Goal: Navigation & Orientation: Understand site structure

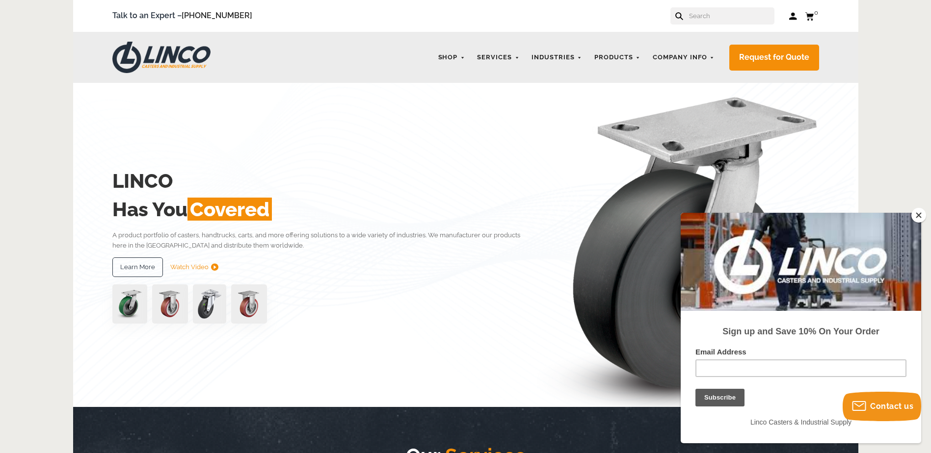
click at [923, 215] on button "Close" at bounding box center [918, 215] width 15 height 15
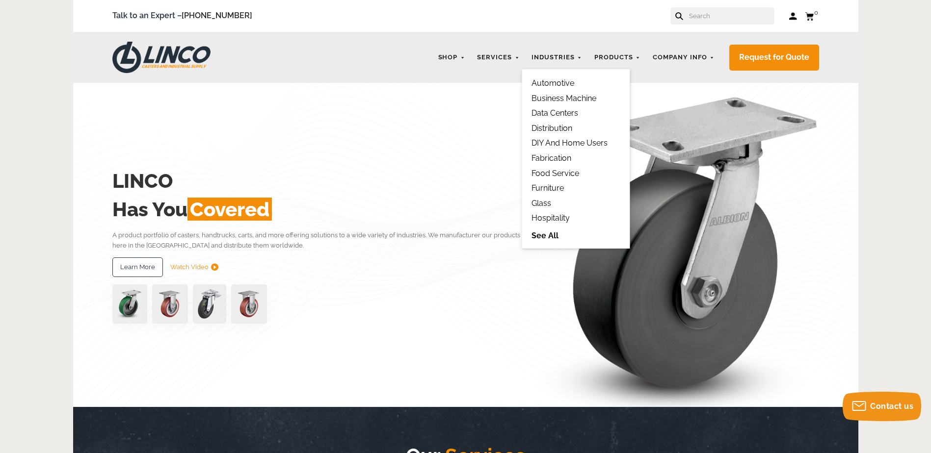
click at [547, 235] on link "See All" at bounding box center [575, 235] width 88 height 11
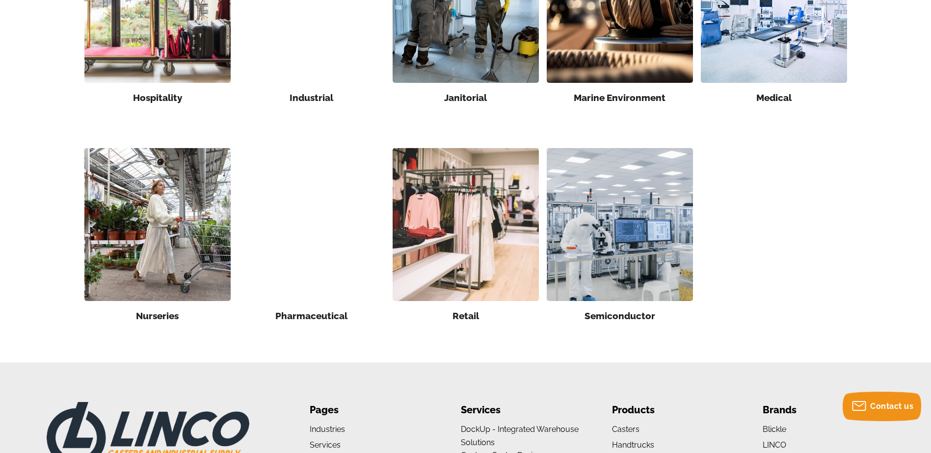
scroll to position [664, 0]
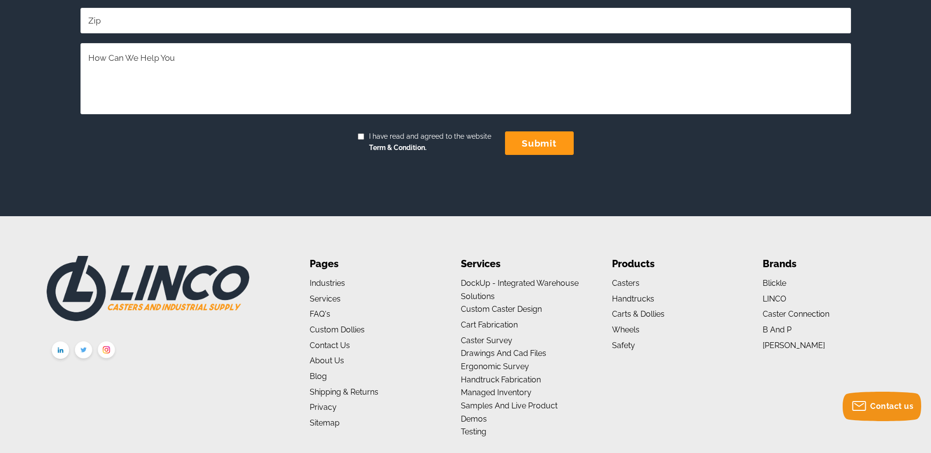
scroll to position [1758, 0]
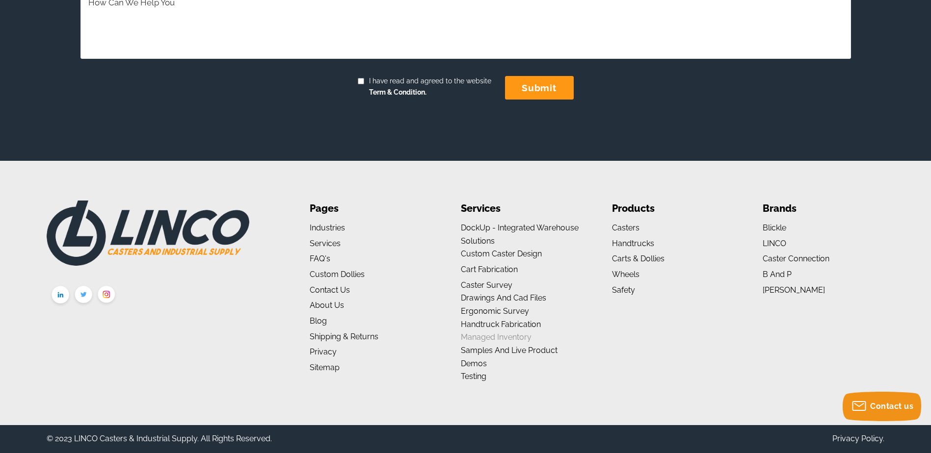
click at [513, 336] on link "Managed Inventory" at bounding box center [496, 337] width 71 height 9
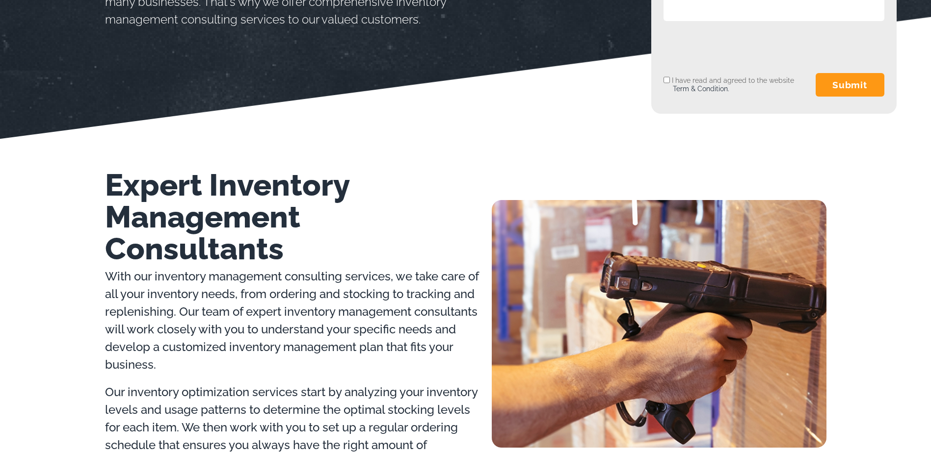
scroll to position [793, 0]
